Goal: Task Accomplishment & Management: Use online tool/utility

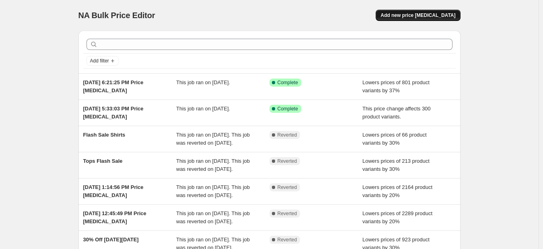
click at [441, 12] on button "Add new price [MEDICAL_DATA]" at bounding box center [418, 15] width 84 height 11
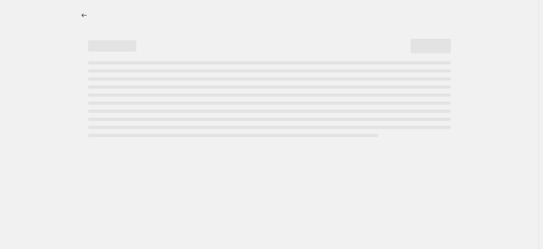
select select "percentage"
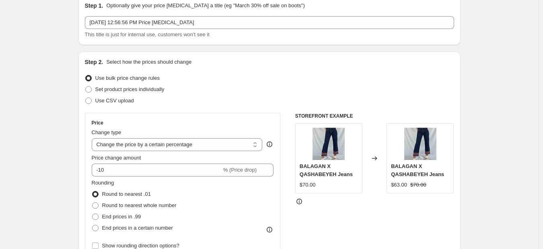
scroll to position [36, 0]
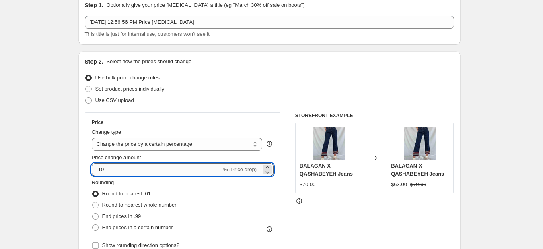
click at [155, 169] on input "-10" at bounding box center [157, 169] width 130 height 13
type input "-1"
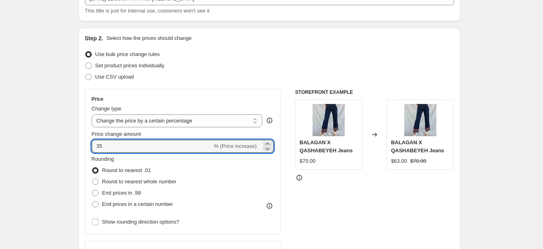
scroll to position [60, 0]
type input "35"
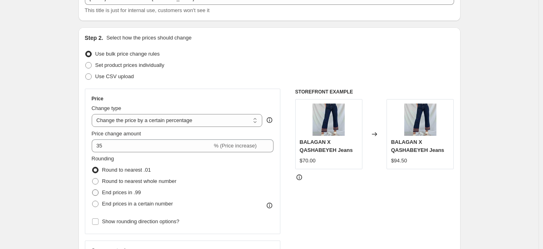
click at [135, 191] on span "End prices in .99" at bounding box center [121, 192] width 39 height 6
click at [93, 189] on input "End prices in .99" at bounding box center [92, 189] width 0 height 0
radio input "true"
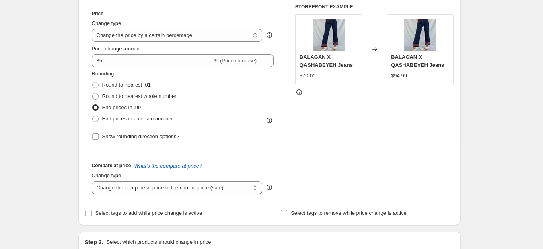
scroll to position [145, 0]
click at [186, 190] on select "Change the compare at price to the current price (sale) Change the compare at p…" at bounding box center [177, 187] width 171 height 13
select select "pp"
click at [93, 181] on select "Change the compare at price to the current price (sale) Change the compare at p…" at bounding box center [177, 187] width 171 height 13
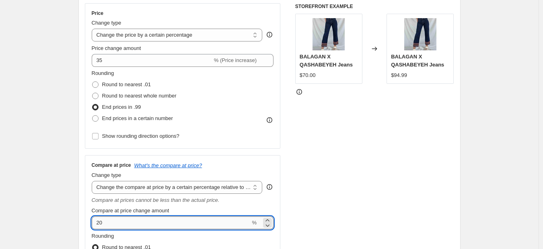
click at [155, 218] on input "20" at bounding box center [171, 222] width 159 height 13
type input "2"
type input "15"
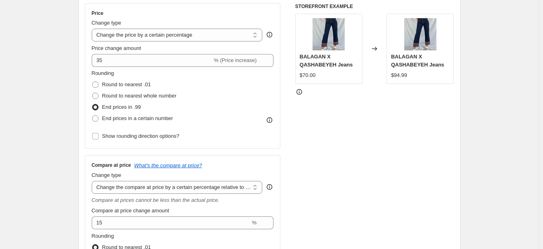
click at [332, 181] on div "STOREFRONT EXAMPLE BALAGAN X QASHABEYEH Jeans $70.00 Changed to BALAGAN X QASHA…" at bounding box center [374, 157] width 159 height 308
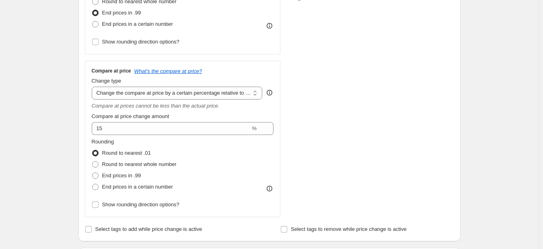
scroll to position [241, 0]
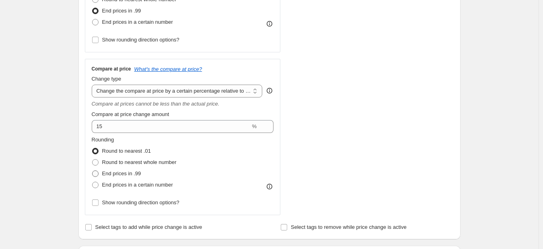
click at [112, 173] on span "End prices in .99" at bounding box center [121, 173] width 39 height 6
click at [93, 171] on input "End prices in .99" at bounding box center [92, 170] width 0 height 0
radio input "true"
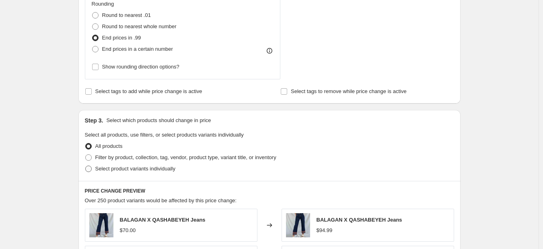
scroll to position [401, 0]
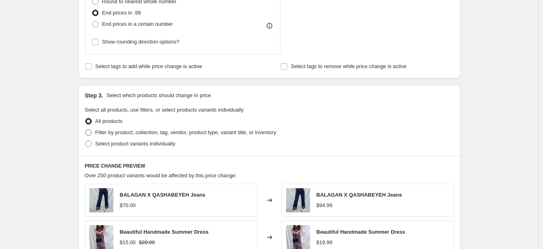
click at [169, 133] on span "Filter by product, collection, tag, vendor, product type, variant title, or inv…" at bounding box center [185, 132] width 181 height 6
click at [86, 130] on input "Filter by product, collection, tag, vendor, product type, variant title, or inv…" at bounding box center [85, 129] width 0 height 0
radio input "true"
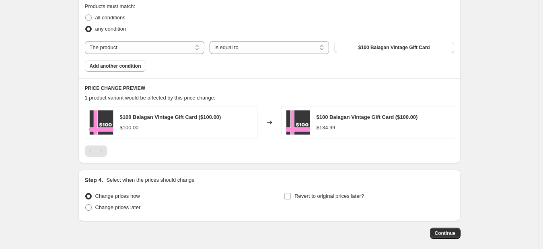
scroll to position [568, 0]
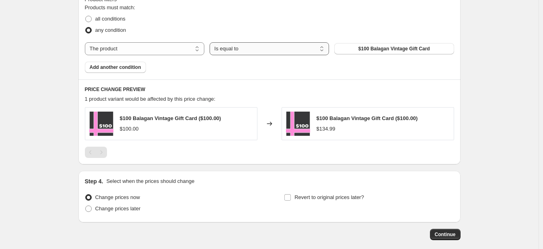
click at [256, 49] on select "Is equal to Is not equal to" at bounding box center [269, 48] width 119 height 13
click at [179, 47] on select "The product The product's collection The product's tag The product's vendor The…" at bounding box center [144, 48] width 119 height 13
select select "tag"
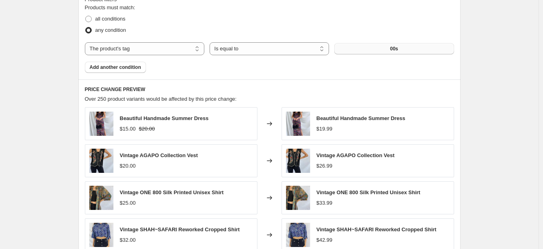
click at [358, 51] on button "00s" at bounding box center [393, 48] width 119 height 11
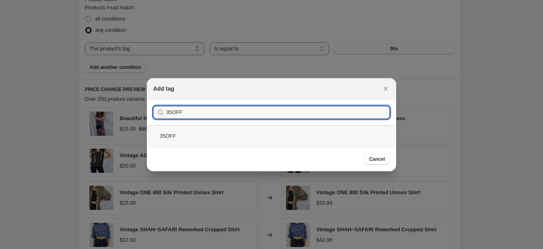
type input "35OFF"
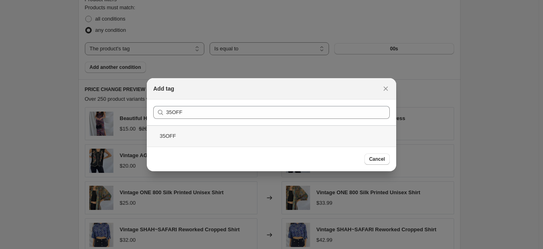
click at [218, 135] on div "35OFF" at bounding box center [271, 135] width 249 height 21
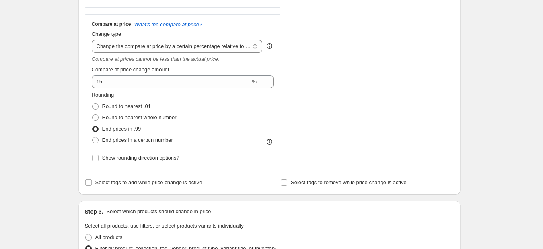
scroll to position [285, 0]
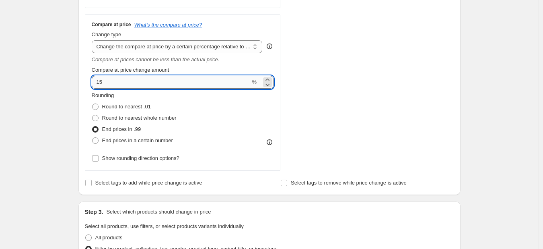
click at [99, 82] on input "15" at bounding box center [171, 82] width 159 height 13
type input "-15"
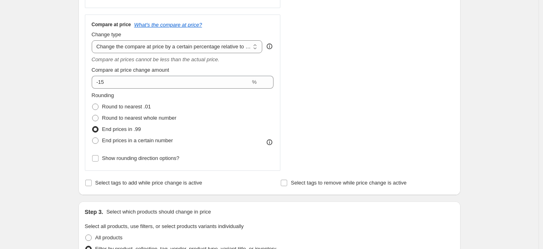
click at [376, 108] on div "STOREFRONT EXAMPLE Vintage [PERSON_NAME] U.S.A Cropped Shirt $19.99 $32.00 Chan…" at bounding box center [374, 17] width 159 height 308
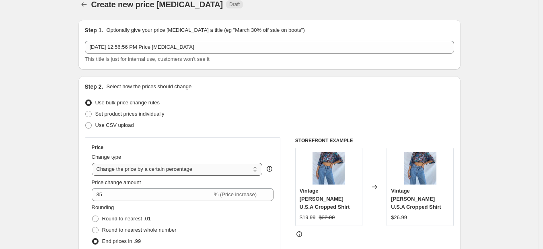
scroll to position [11, 0]
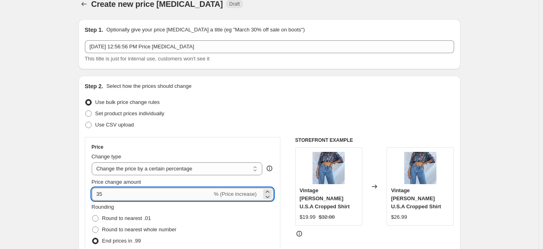
click at [204, 193] on input "35" at bounding box center [152, 193] width 121 height 13
click at [96, 194] on input "35" at bounding box center [152, 193] width 121 height 13
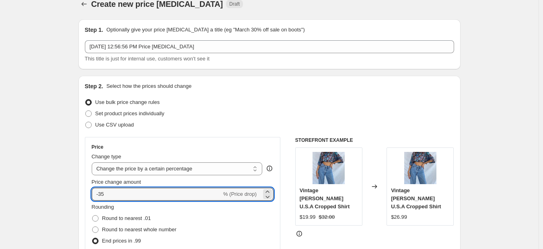
type input "-35"
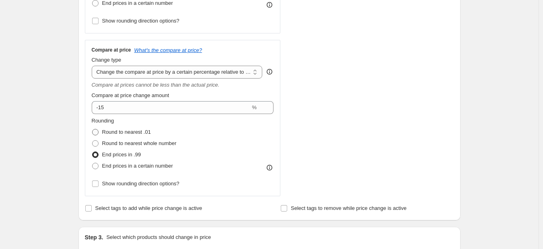
scroll to position [260, 0]
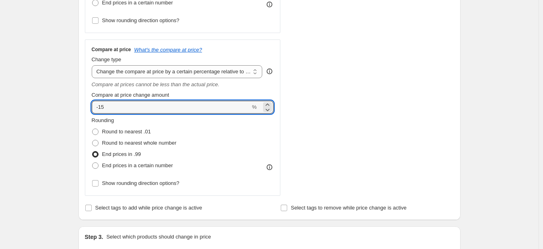
drag, startPoint x: 113, startPoint y: 110, endPoint x: 70, endPoint y: 110, distance: 43.0
click at [70, 110] on div "Create new price [MEDICAL_DATA]. This page is ready Create new price [MEDICAL_D…" at bounding box center [269, 244] width 539 height 1008
click at [72, 124] on div "Create new price [MEDICAL_DATA]. This page is ready Create new price [MEDICAL_D…" at bounding box center [269, 244] width 401 height 1008
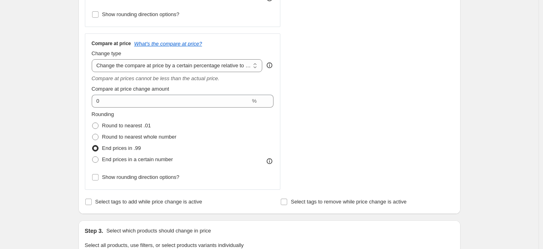
scroll to position [261, 0]
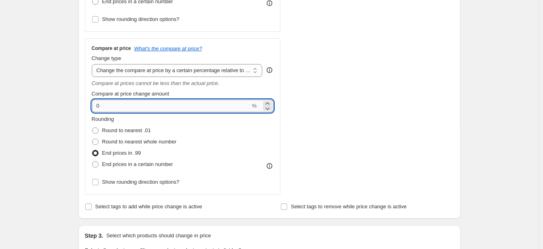
click at [187, 109] on input "0" at bounding box center [171, 105] width 159 height 13
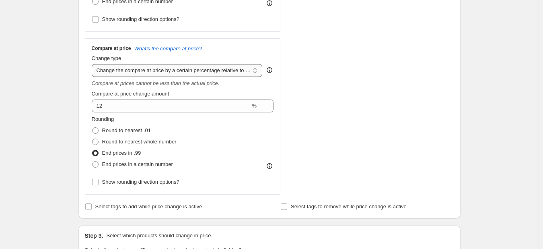
click at [257, 72] on select "Change the compare at price to the current price (sale) Change the compare at p…" at bounding box center [177, 70] width 171 height 13
click at [256, 72] on select "Change the compare at price to the current price (sale) Change the compare at p…" at bounding box center [177, 70] width 171 height 13
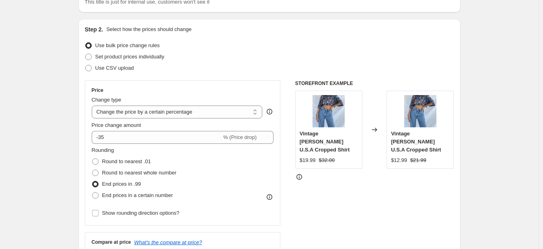
scroll to position [68, 0]
click at [231, 118] on select "Change the price to a certain amount Change the price by a certain amount Chang…" at bounding box center [177, 112] width 171 height 13
click at [93, 106] on select "Change the price to a certain amount Change the price by a certain amount Chang…" at bounding box center [177, 112] width 171 height 13
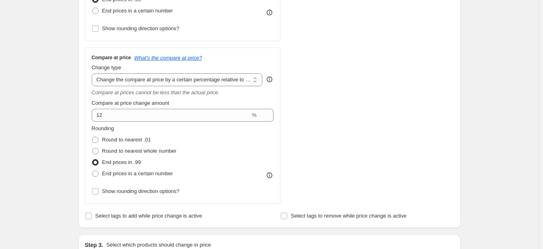
scroll to position [251, 0]
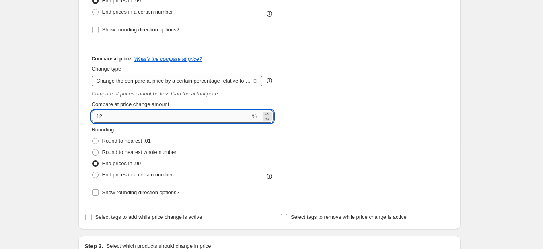
click at [139, 120] on input "12" at bounding box center [171, 116] width 159 height 13
type input "1"
type input "0"
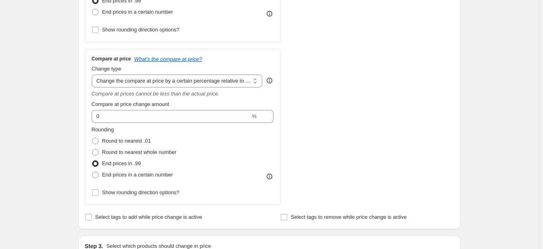
click at [77, 114] on div "Step 1. Optionally give your price [MEDICAL_DATA] a title (eg "March 30% off sa…" at bounding box center [266, 240] width 389 height 935
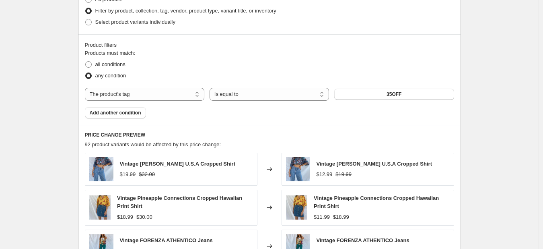
scroll to position [541, 0]
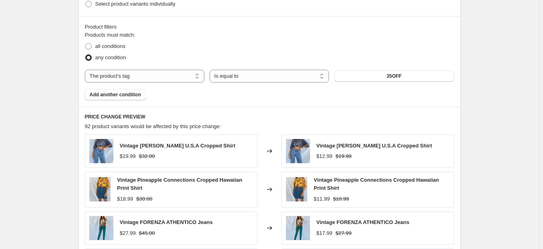
click at [243, 163] on div "Vintage [PERSON_NAME] U.S.A Cropped Shirt $19.99 $32.00" at bounding box center [171, 150] width 173 height 33
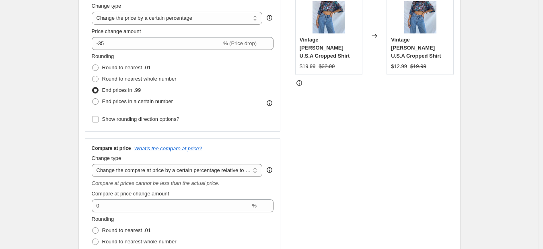
scroll to position [161, 0]
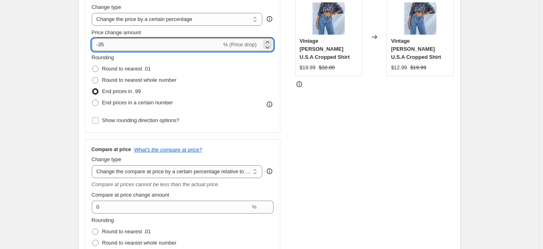
click at [124, 43] on input "-35" at bounding box center [157, 44] width 130 height 13
type input "35"
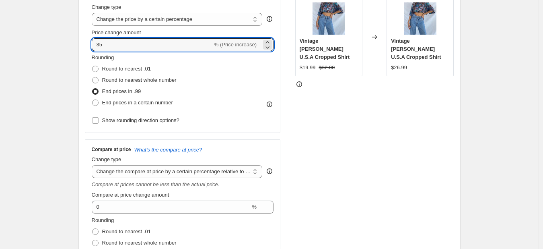
drag, startPoint x: 177, startPoint y: 46, endPoint x: 82, endPoint y: 52, distance: 95.1
click at [82, 52] on div "Step 2. Select how the prices should change Use bulk price change rules Set pro…" at bounding box center [269, 122] width 382 height 393
type input "-15"
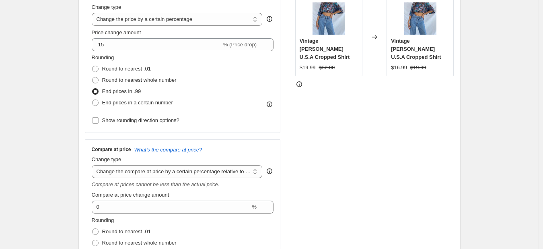
click at [84, 65] on div "Step 2. Select how the prices should change Use bulk price change rules Set pro…" at bounding box center [269, 122] width 382 height 393
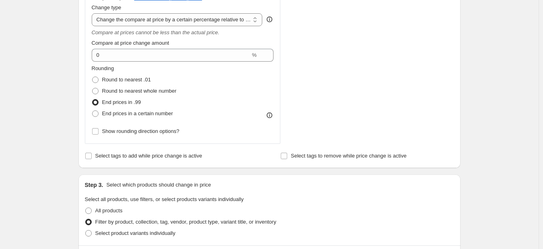
scroll to position [312, 0]
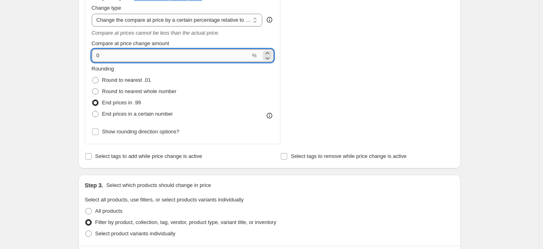
click at [178, 59] on input "0" at bounding box center [171, 55] width 159 height 13
type input "0"
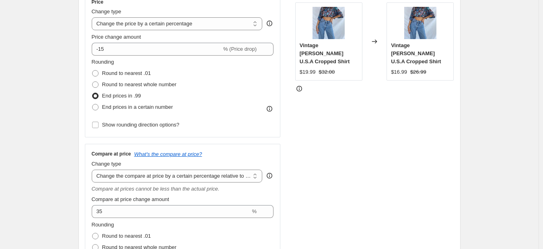
scroll to position [156, 0]
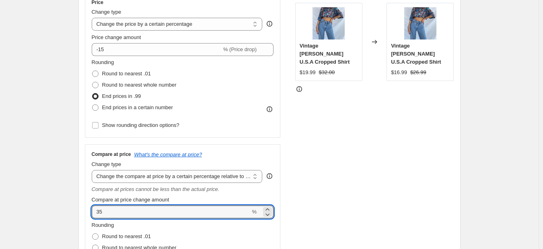
drag, startPoint x: 115, startPoint y: 213, endPoint x: 90, endPoint y: 214, distance: 25.3
click at [90, 214] on div "Compare at price What's the compare at price? Change type Change the compare at…" at bounding box center [183, 222] width 196 height 156
type input "20"
click at [90, 213] on div "Compare at price What's the compare at price? Change type Change the compare at…" at bounding box center [183, 222] width 196 height 156
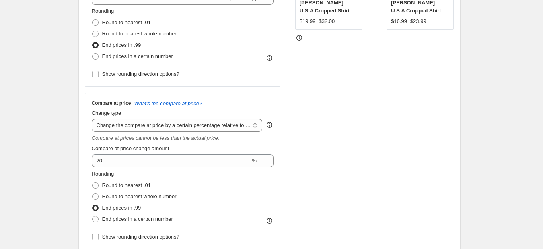
scroll to position [207, 0]
click at [145, 195] on span "Round to nearest whole number" at bounding box center [139, 196] width 74 height 6
click at [93, 193] on input "Round to nearest whole number" at bounding box center [92, 193] width 0 height 0
radio input "true"
click at [327, 181] on div "STOREFRONT EXAMPLE Vintage [PERSON_NAME] U.S.A Cropped Shirt $19.99 $32.00 Chan…" at bounding box center [374, 95] width 159 height 308
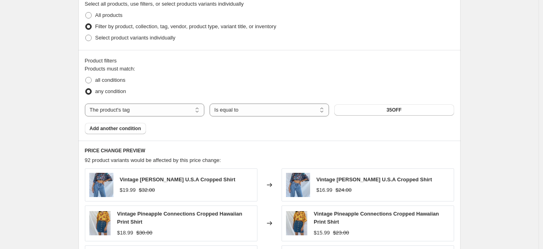
scroll to position [508, 0]
click at [388, 112] on button "35OFF" at bounding box center [393, 109] width 119 height 11
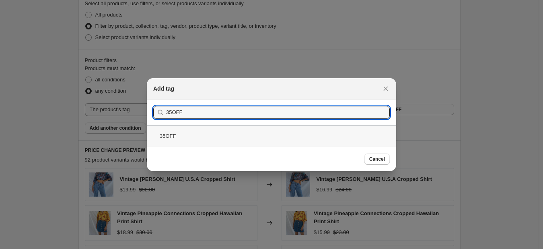
type input "35OFF"
click at [213, 136] on div "35OFF" at bounding box center [271, 135] width 249 height 21
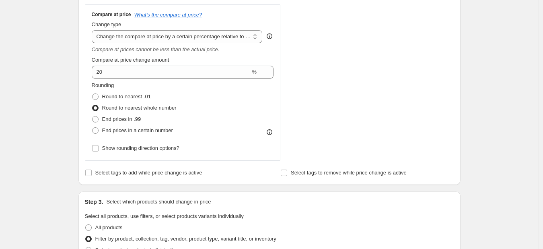
scroll to position [295, 0]
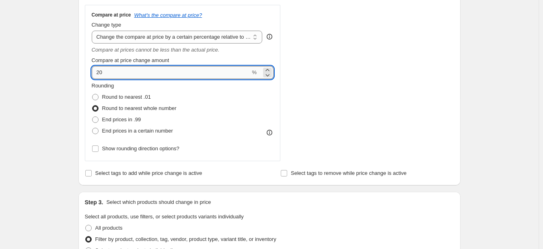
click at [147, 72] on input "20" at bounding box center [171, 72] width 159 height 13
type input "2"
type input "35"
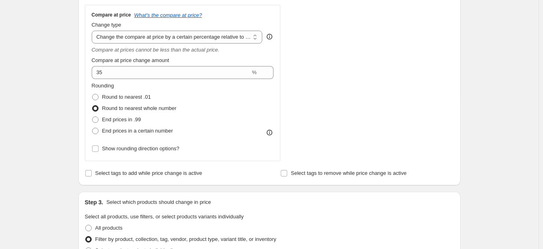
click at [252, 125] on div "Rounding Round to nearest .01 Round to nearest whole number End prices in .99 E…" at bounding box center [183, 109] width 182 height 55
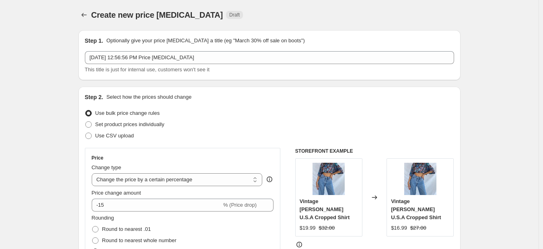
scroll to position [0, 0]
click at [88, 16] on icon "Price change jobs" at bounding box center [84, 15] width 8 height 8
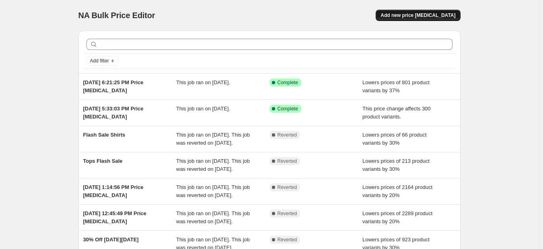
click at [430, 14] on span "Add new price [MEDICAL_DATA]" at bounding box center [418, 15] width 75 height 6
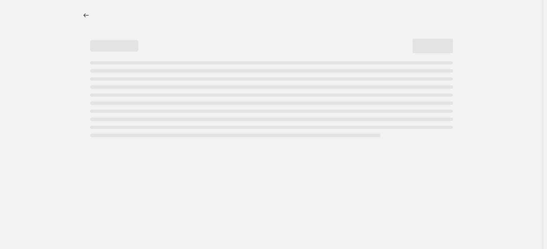
select select "percentage"
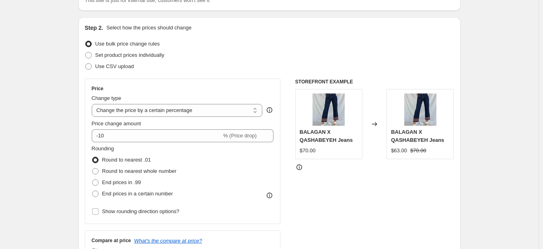
scroll to position [70, 0]
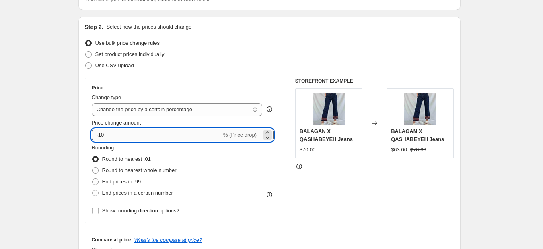
click at [138, 135] on input "-10" at bounding box center [157, 134] width 130 height 13
type input "-15"
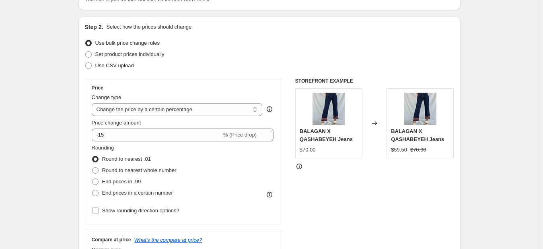
click at [113, 181] on span "End prices in .99" at bounding box center [121, 181] width 39 height 6
click at [93, 179] on input "End prices in .99" at bounding box center [92, 178] width 0 height 0
radio input "true"
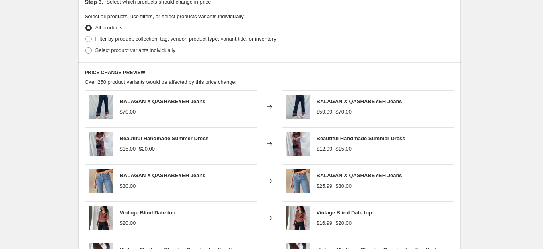
scroll to position [386, 0]
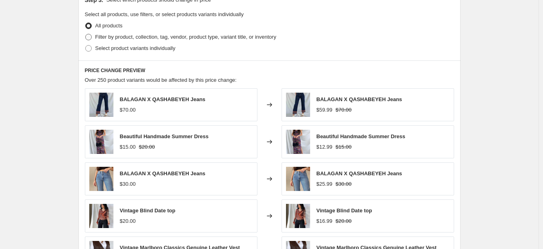
click at [150, 39] on span "Filter by product, collection, tag, vendor, product type, variant title, or inv…" at bounding box center [185, 37] width 181 height 6
click at [86, 34] on input "Filter by product, collection, tag, vendor, product type, variant title, or inv…" at bounding box center [85, 34] width 0 height 0
radio input "true"
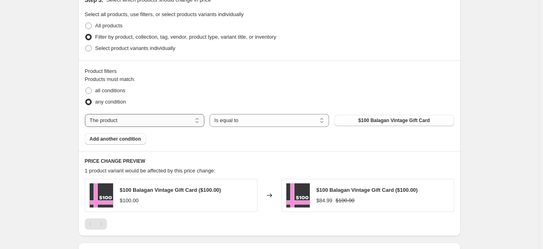
click at [197, 120] on select "The product The product's collection The product's tag The product's vendor The…" at bounding box center [144, 120] width 119 height 13
select select "tag"
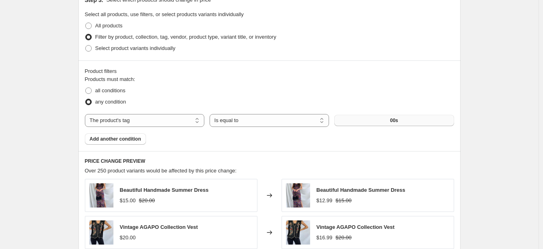
click at [371, 122] on button "00s" at bounding box center [393, 120] width 119 height 11
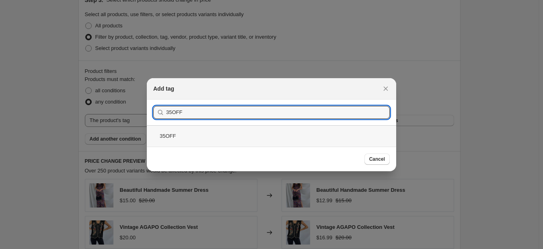
type input "35OFF"
click at [196, 133] on div "35OFF" at bounding box center [271, 135] width 249 height 21
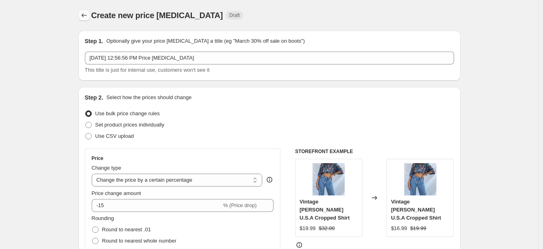
click at [88, 12] on icon "Price change jobs" at bounding box center [84, 15] width 8 height 8
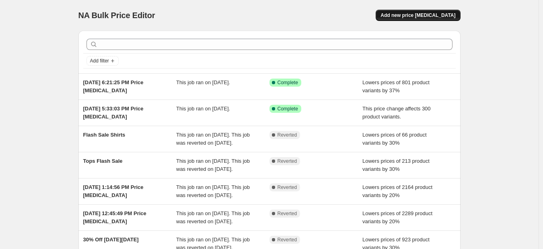
click at [425, 15] on span "Add new price [MEDICAL_DATA]" at bounding box center [418, 15] width 75 height 6
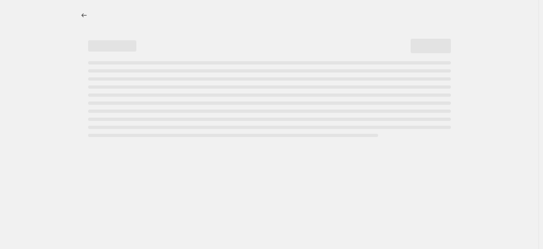
select select "percentage"
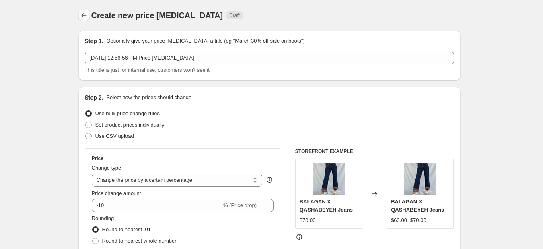
click at [83, 17] on icon "Price change jobs" at bounding box center [84, 15] width 8 height 8
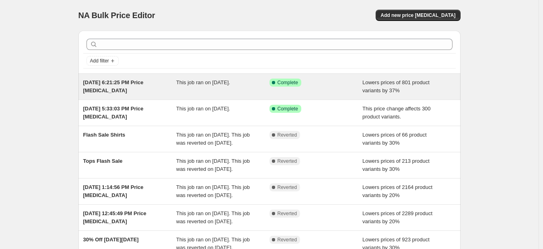
click at [371, 84] on span "Lowers prices of 801 product variants by 37%" at bounding box center [395, 86] width 67 height 14
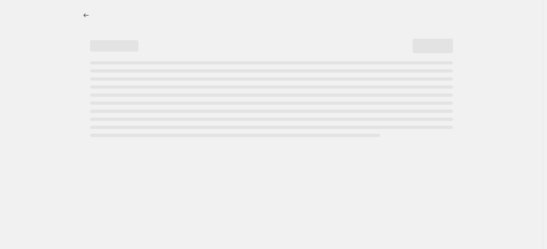
select select "percentage"
select select "tag"
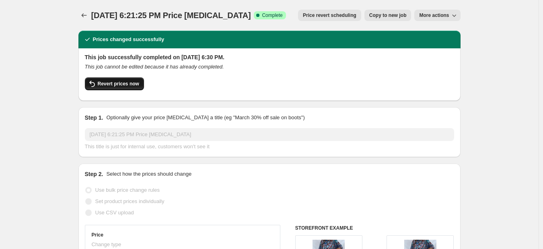
click at [126, 82] on span "Revert prices now" at bounding box center [118, 83] width 41 height 6
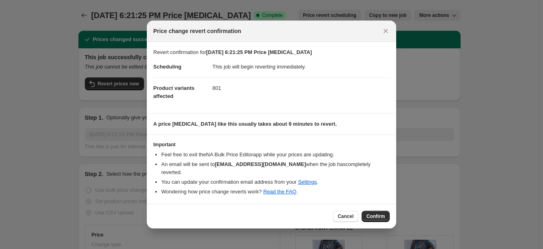
click at [379, 214] on button "Confirm" at bounding box center [376, 215] width 28 height 11
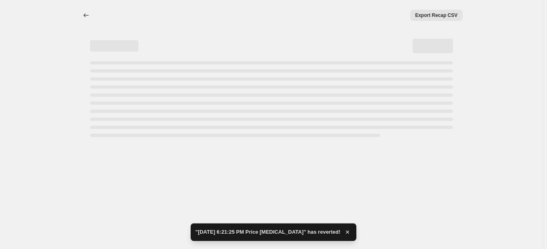
select select "percentage"
select select "tag"
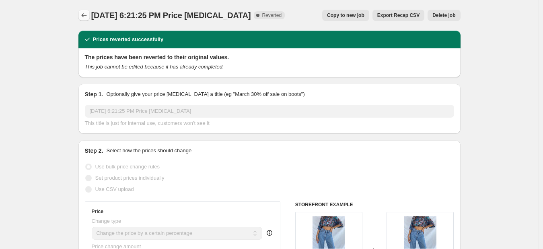
click at [86, 14] on icon "Price change jobs" at bounding box center [84, 15] width 8 height 8
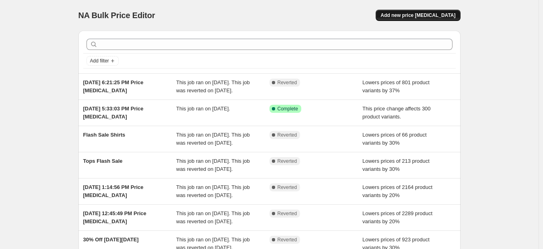
click at [429, 16] on span "Add new price [MEDICAL_DATA]" at bounding box center [418, 15] width 75 height 6
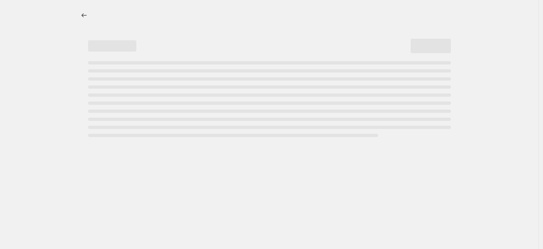
select select "percentage"
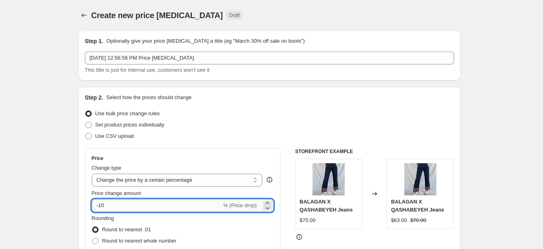
click at [172, 205] on input "-10" at bounding box center [157, 205] width 130 height 13
type input "-1"
type input "-20"
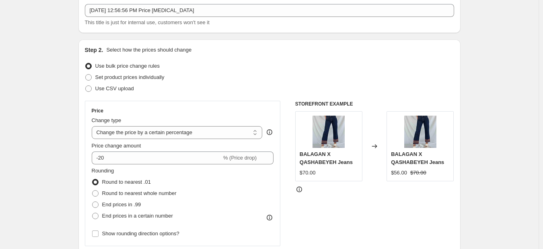
scroll to position [48, 0]
click at [105, 203] on span "End prices in .99" at bounding box center [121, 204] width 39 height 6
click at [93, 201] on input "End prices in .99" at bounding box center [92, 201] width 0 height 0
radio input "true"
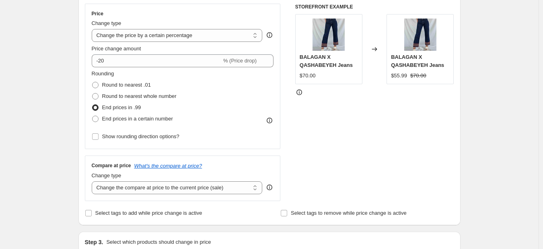
scroll to position [146, 0]
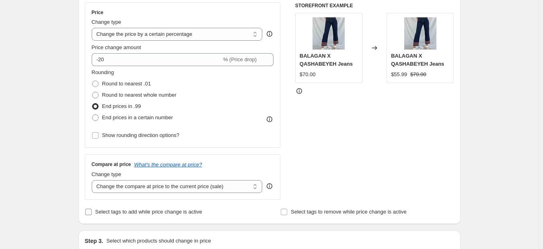
click at [136, 214] on span "Select tags to add while price change is active" at bounding box center [148, 211] width 107 height 6
click at [92, 214] on input "Select tags to add while price change is active" at bounding box center [88, 211] width 6 height 6
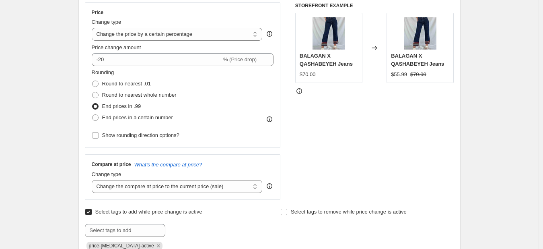
click at [136, 214] on span "Select tags to add while price change is active" at bounding box center [148, 211] width 107 height 6
click at [92, 214] on input "Select tags to add while price change is active" at bounding box center [88, 211] width 6 height 6
checkbox input "false"
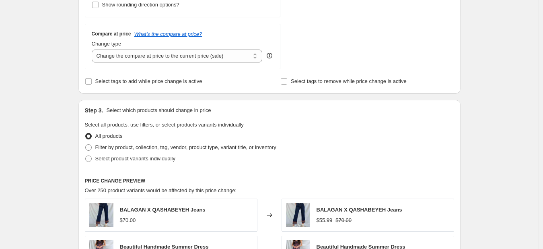
scroll to position [278, 0]
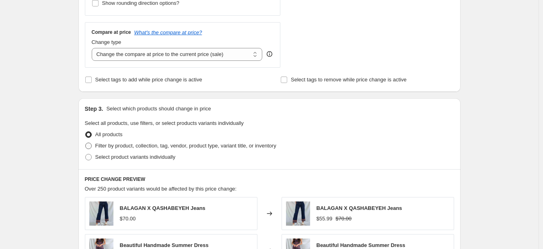
click at [146, 146] on span "Filter by product, collection, tag, vendor, product type, variant title, or inv…" at bounding box center [185, 145] width 181 height 6
click at [86, 143] on input "Filter by product, collection, tag, vendor, product type, variant title, or inv…" at bounding box center [85, 142] width 0 height 0
radio input "true"
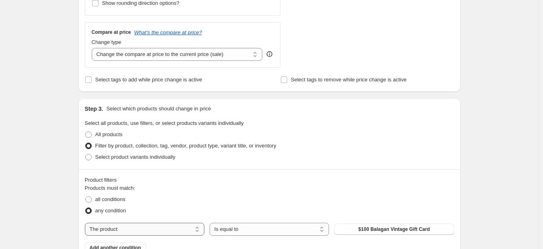
click at [149, 228] on select "The product The product's collection The product's tag The product's vendor The…" at bounding box center [144, 228] width 119 height 13
select select "tag"
click at [364, 232] on button "00s" at bounding box center [393, 228] width 119 height 11
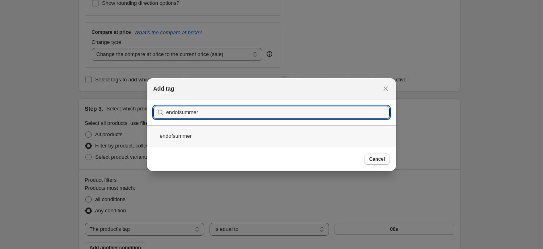
type input "endofsummer"
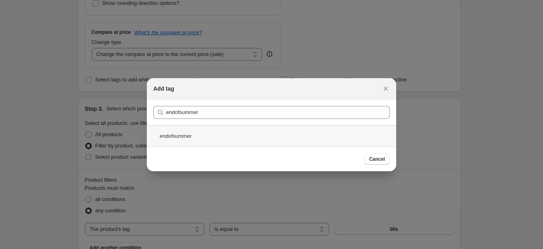
click at [219, 134] on div "endofsummer" at bounding box center [271, 135] width 249 height 21
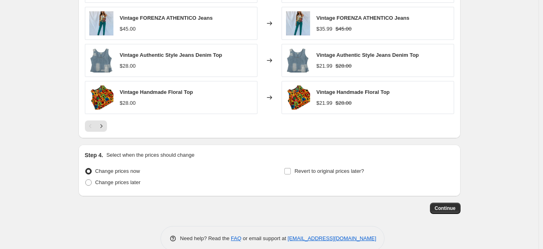
scroll to position [649, 0]
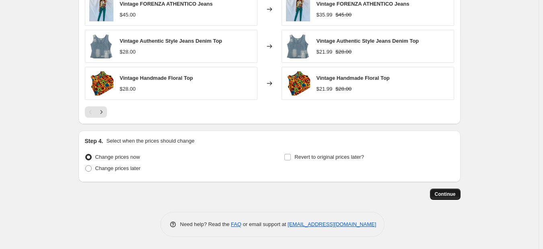
click at [443, 194] on span "Continue" at bounding box center [445, 194] width 21 height 6
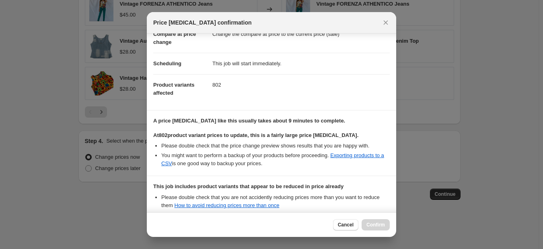
scroll to position [134, 0]
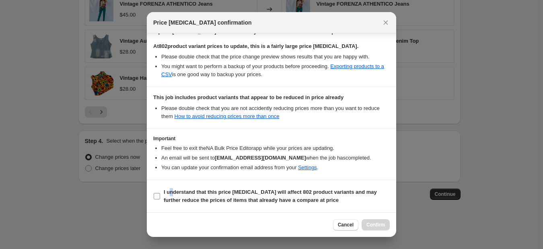
click at [171, 191] on b "I understand that this price [MEDICAL_DATA] will affect 802 product variants an…" at bounding box center [270, 196] width 213 height 14
click at [153, 196] on span ":rej:" at bounding box center [156, 195] width 7 height 7
click at [154, 196] on input "I understand that this price [MEDICAL_DATA] will affect 802 product variants an…" at bounding box center [157, 196] width 6 height 6
checkbox input "true"
click at [378, 223] on span "Confirm" at bounding box center [375, 224] width 19 height 6
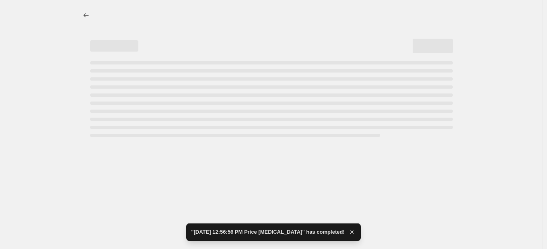
select select "percentage"
select select "tag"
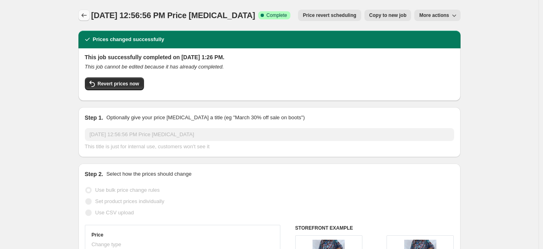
click at [86, 14] on icon "Price change jobs" at bounding box center [84, 15] width 8 height 8
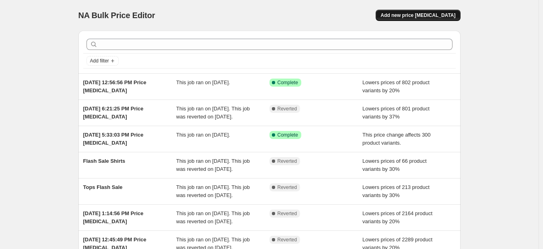
click at [423, 19] on button "Add new price [MEDICAL_DATA]" at bounding box center [418, 15] width 84 height 11
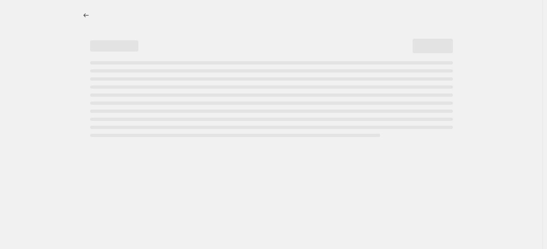
select select "percentage"
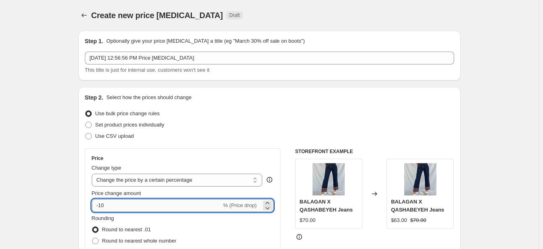
click at [129, 204] on input "-10" at bounding box center [157, 205] width 130 height 13
type input "-1"
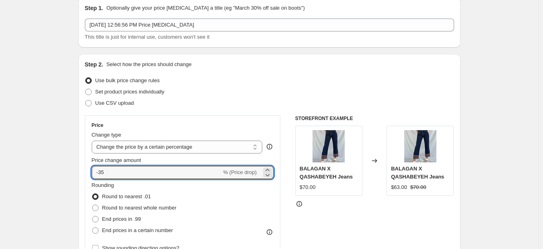
type input "-35"
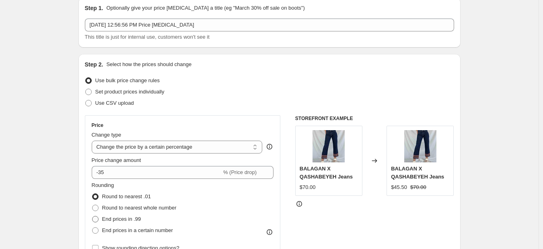
click at [97, 219] on span at bounding box center [95, 219] width 6 height 6
click at [93, 216] on input "End prices in .99" at bounding box center [92, 216] width 0 height 0
radio input "true"
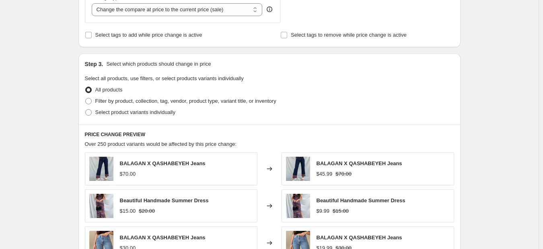
scroll to position [323, 0]
click at [163, 98] on span "Filter by product, collection, tag, vendor, product type, variant title, or inv…" at bounding box center [185, 100] width 181 height 6
click at [86, 97] on input "Filter by product, collection, tag, vendor, product type, variant title, or inv…" at bounding box center [85, 97] width 0 height 0
radio input "true"
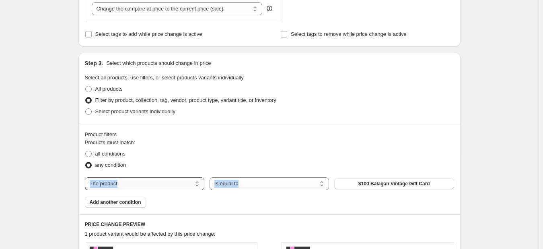
click at [191, 190] on div "Products must match: all conditions any condition The product The product's col…" at bounding box center [269, 172] width 369 height 69
click at [187, 185] on select "The product The product's collection The product's tag The product's vendor The…" at bounding box center [144, 183] width 119 height 13
select select "tag"
click at [387, 183] on button "00s" at bounding box center [393, 183] width 119 height 11
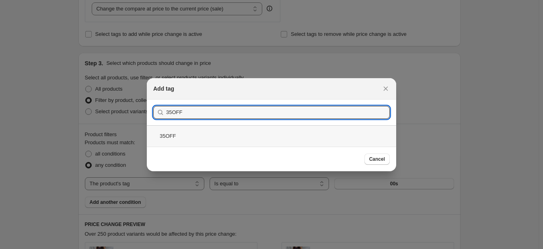
type input "35OFF"
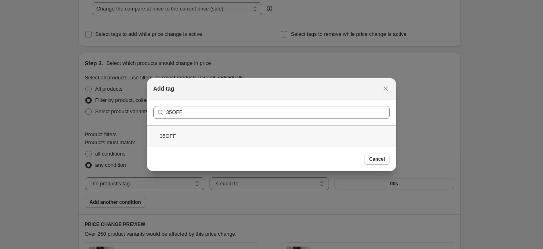
click at [228, 132] on div "35OFF" at bounding box center [271, 135] width 249 height 21
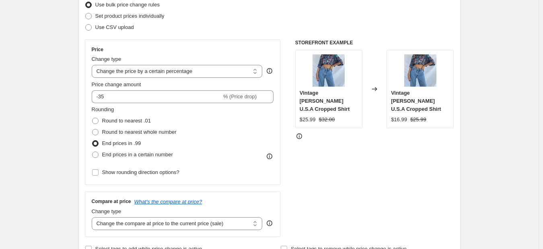
scroll to position [108, 0]
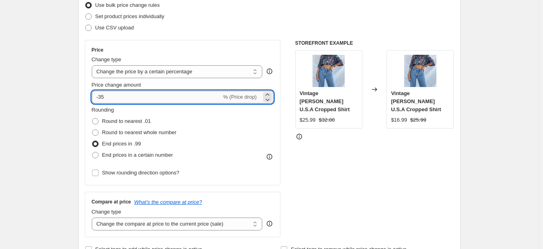
click at [135, 96] on input "-35" at bounding box center [157, 97] width 130 height 13
type input "-3"
type input "-15"
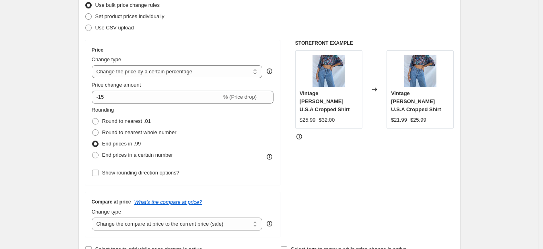
click at [84, 123] on div "Step 2. Select how the prices should change Use bulk price change rules Set pro…" at bounding box center [269, 120] width 382 height 282
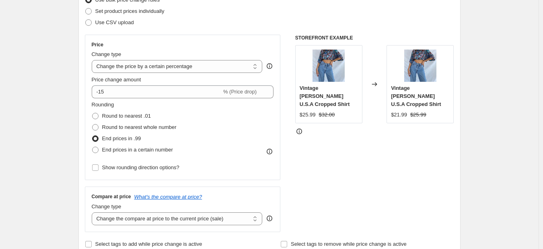
scroll to position [113, 0]
click at [158, 199] on icon "What's the compare at price?" at bounding box center [168, 197] width 68 height 6
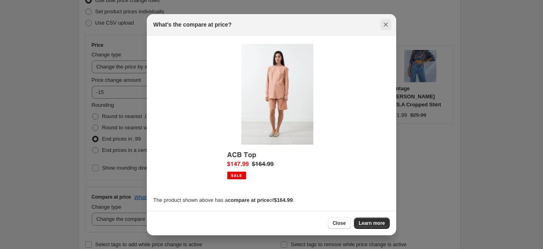
click at [381, 25] on button "Close" at bounding box center [385, 24] width 11 height 11
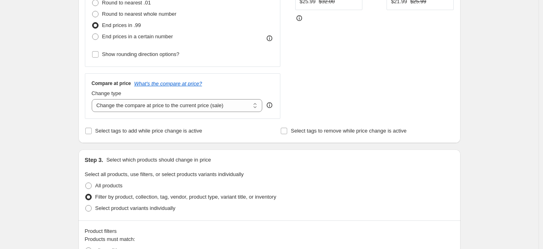
scroll to position [227, 0]
click at [228, 104] on select "Change the compare at price to the current price (sale) Change the compare at p…" at bounding box center [177, 104] width 171 height 13
click at [93, 98] on select "Change the compare at price to the current price (sale) Change the compare at p…" at bounding box center [177, 104] width 171 height 13
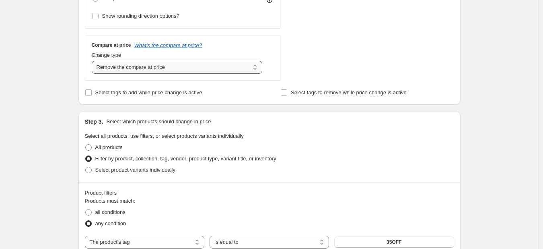
scroll to position [264, 0]
click at [237, 70] on select "Change the compare at price to the current price (sale) Change the compare at p…" at bounding box center [177, 67] width 171 height 13
select select "no_change"
click at [93, 61] on select "Change the compare at price to the current price (sale) Change the compare at p…" at bounding box center [177, 67] width 171 height 13
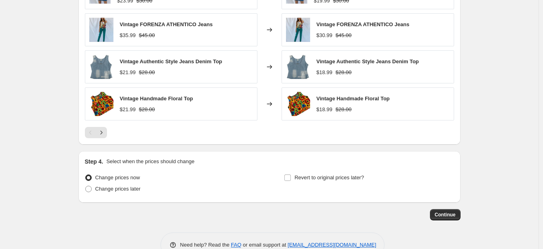
scroll to position [649, 0]
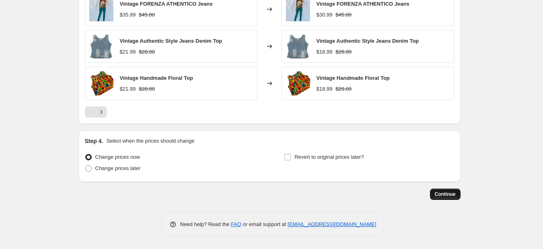
click at [449, 197] on span "Continue" at bounding box center [445, 194] width 21 height 6
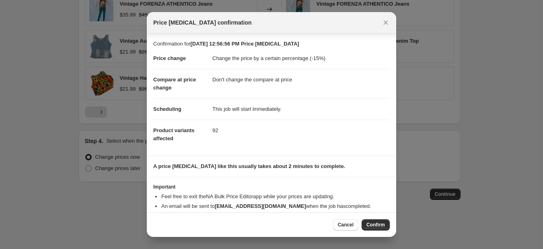
scroll to position [16, 0]
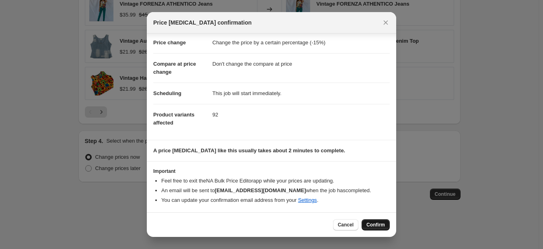
click at [379, 226] on span "Confirm" at bounding box center [375, 224] width 19 height 6
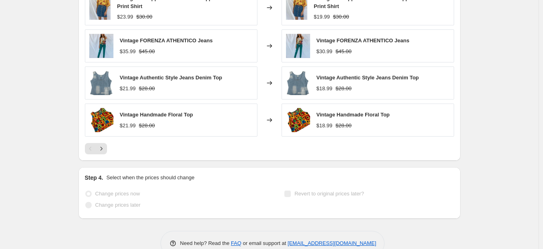
scroll to position [670, 0]
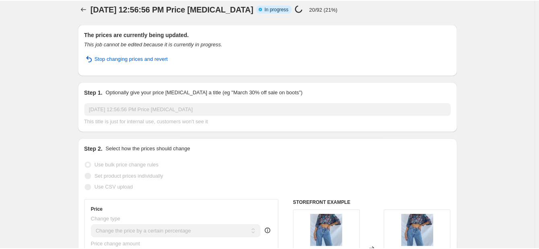
scroll to position [0, 0]
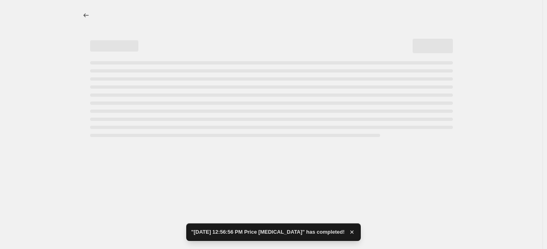
select select "percentage"
select select "no_change"
select select "tag"
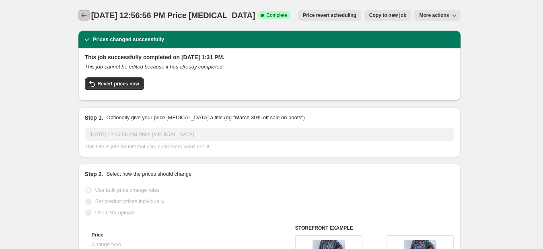
click at [85, 15] on icon "Price change jobs" at bounding box center [84, 15] width 8 height 8
